Goal: Communication & Community: Answer question/provide support

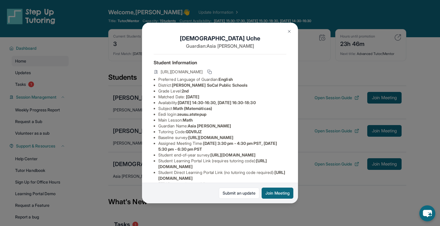
scroll to position [5, 0]
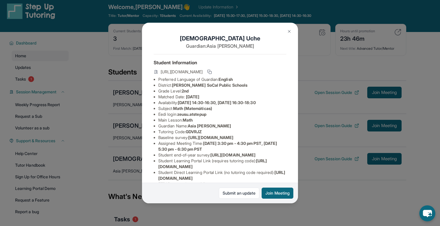
click at [289, 32] on img at bounding box center [289, 31] width 5 height 5
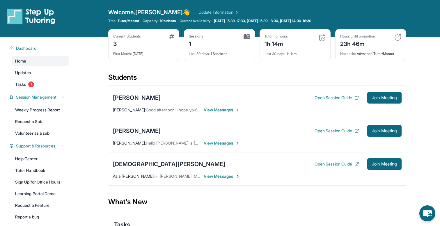
click at [209, 143] on span "View Messages" at bounding box center [222, 143] width 36 height 6
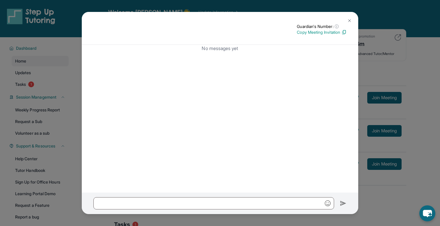
click at [348, 21] on img at bounding box center [349, 20] width 5 height 5
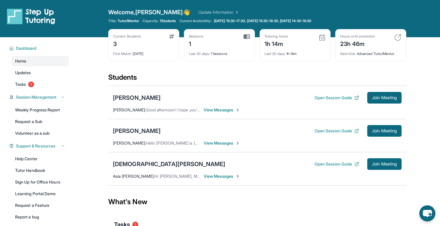
click at [227, 173] on div "Zeus Uche Open Session Guide Join Meeting Asia Fitzhugh : Hi Lynn, My name is A…" at bounding box center [257, 168] width 298 height 33
click at [228, 178] on span "View Messages" at bounding box center [222, 177] width 36 height 6
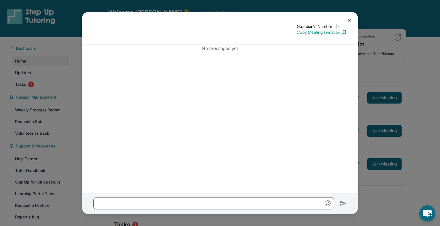
click at [347, 23] on button at bounding box center [350, 21] width 12 height 12
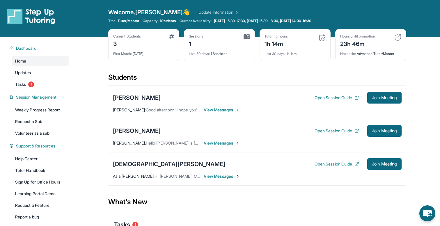
click at [229, 174] on span "View Messages" at bounding box center [222, 177] width 36 height 6
